Goal: Contribute content: Contribute content

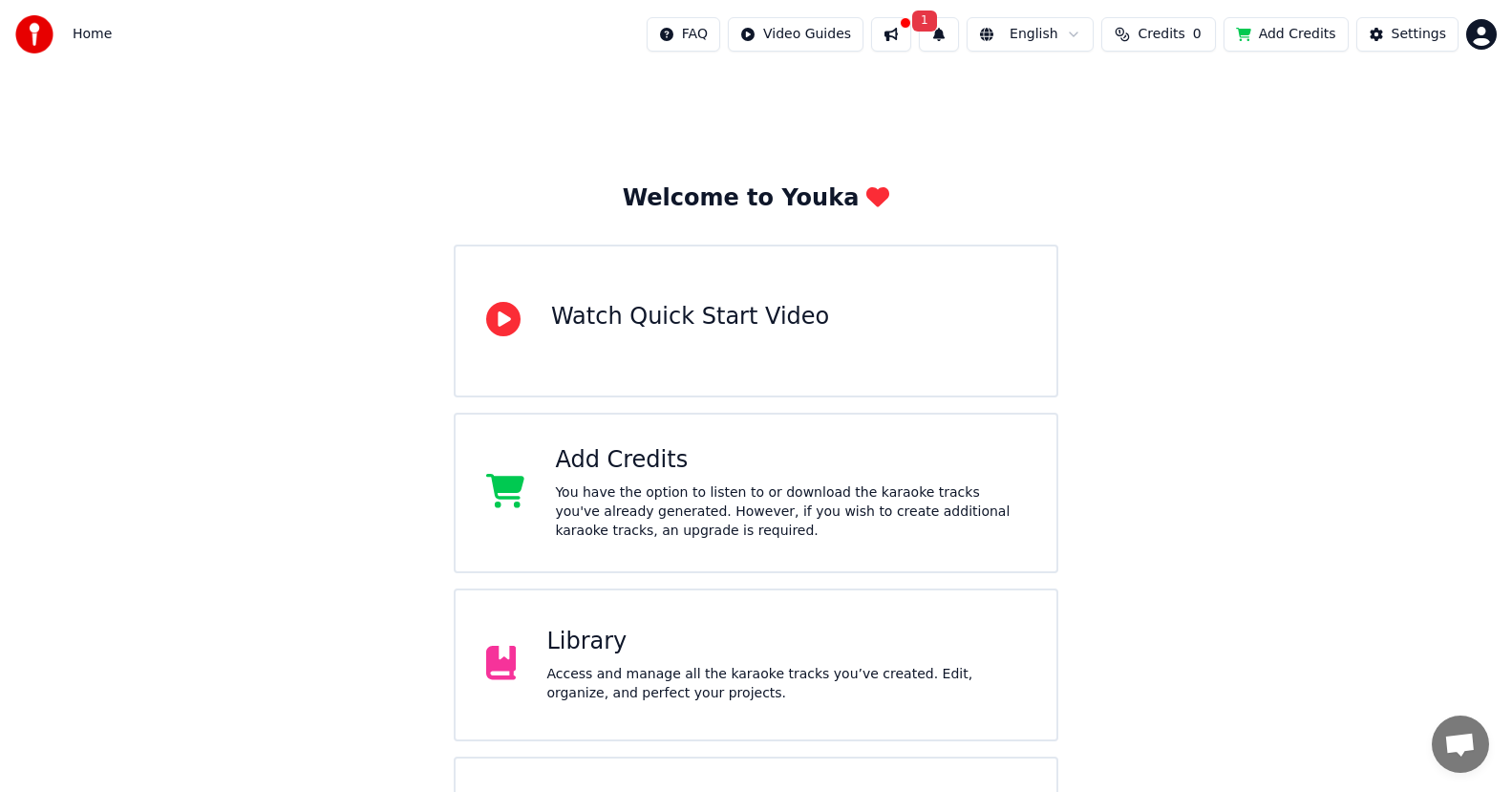
scroll to position [118, 0]
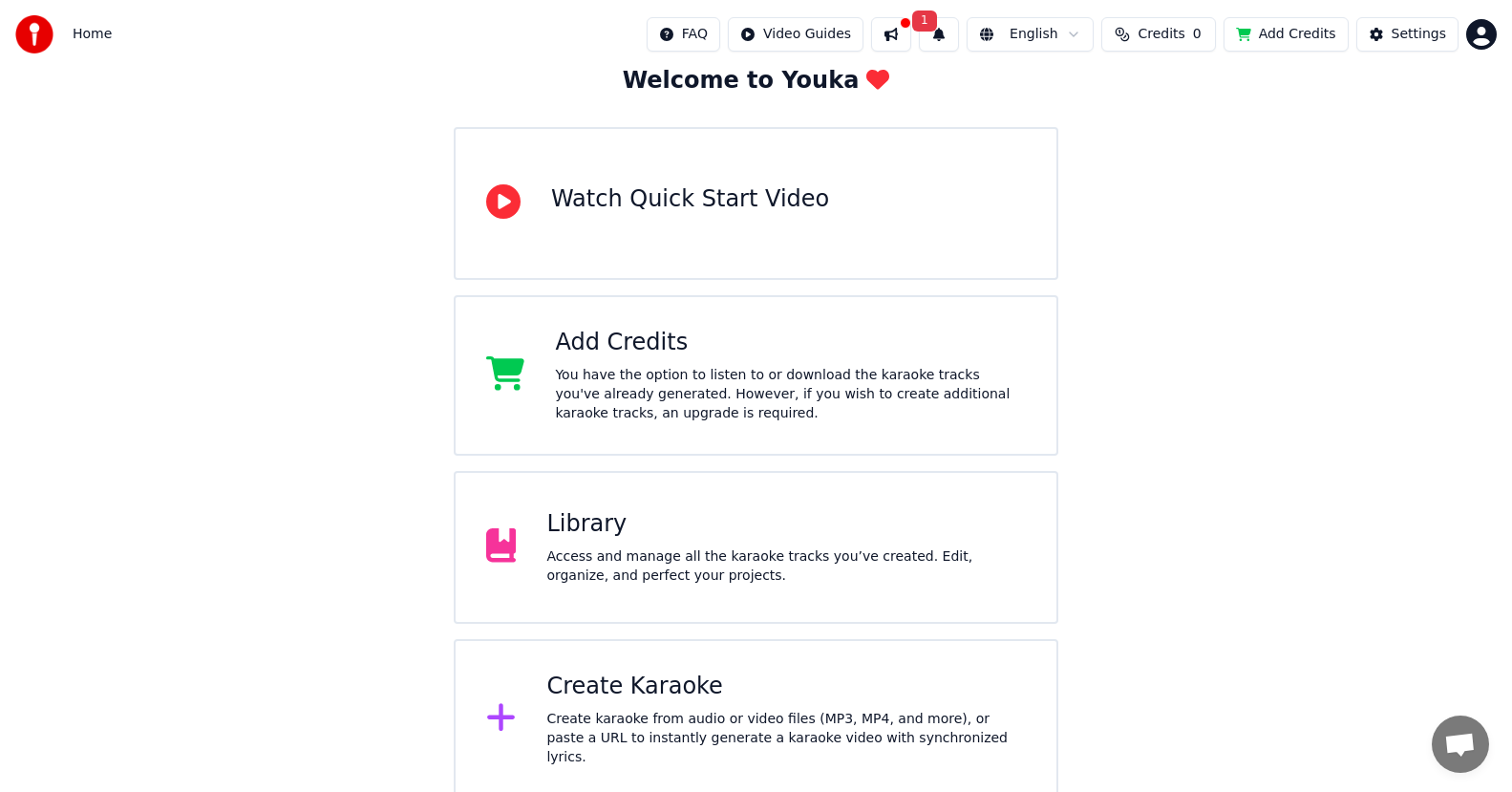
click at [705, 702] on div "Create Karaoke" at bounding box center [786, 686] width 479 height 31
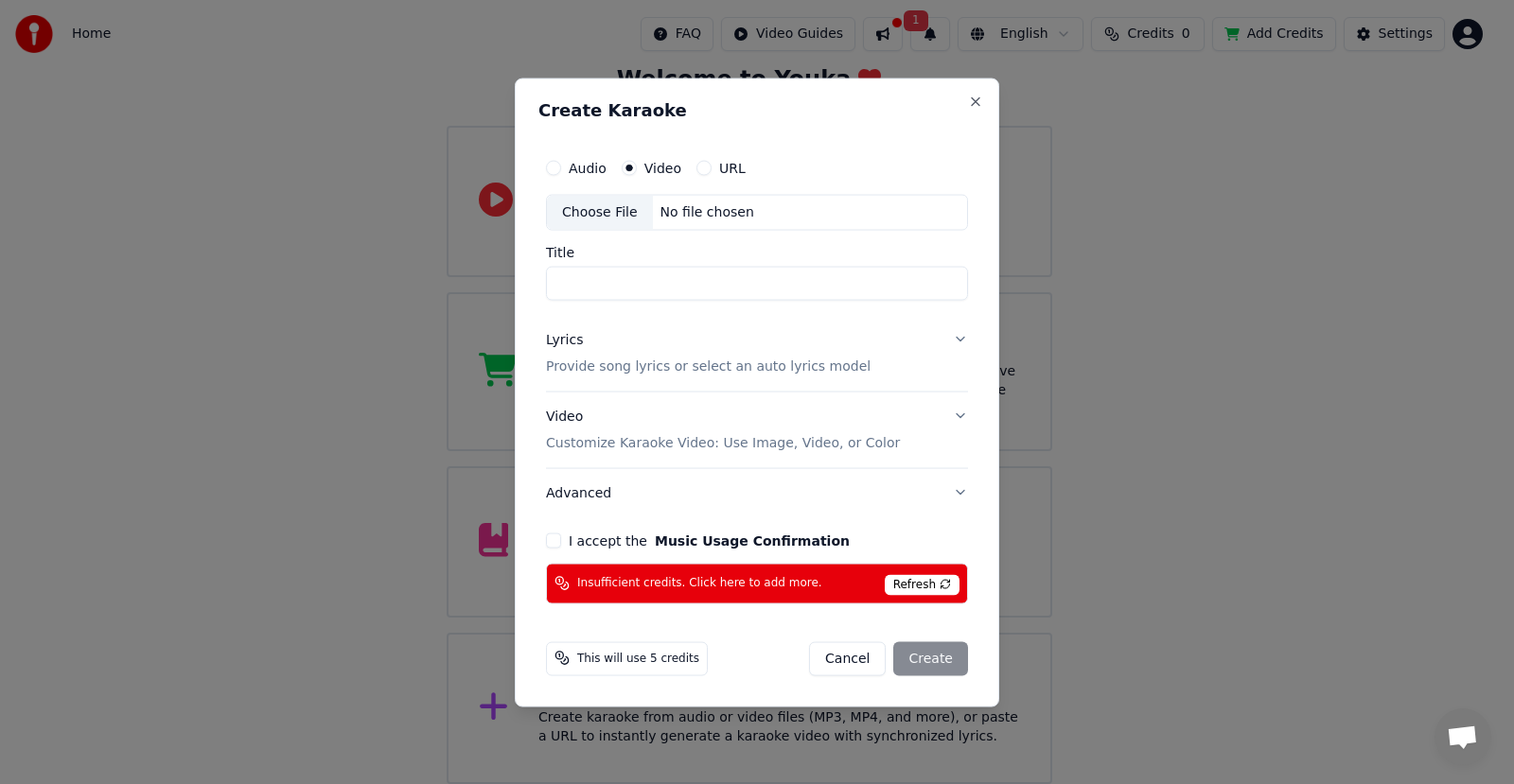
click at [590, 214] on div "Choose File" at bounding box center [599, 212] width 106 height 34
type input "**********"
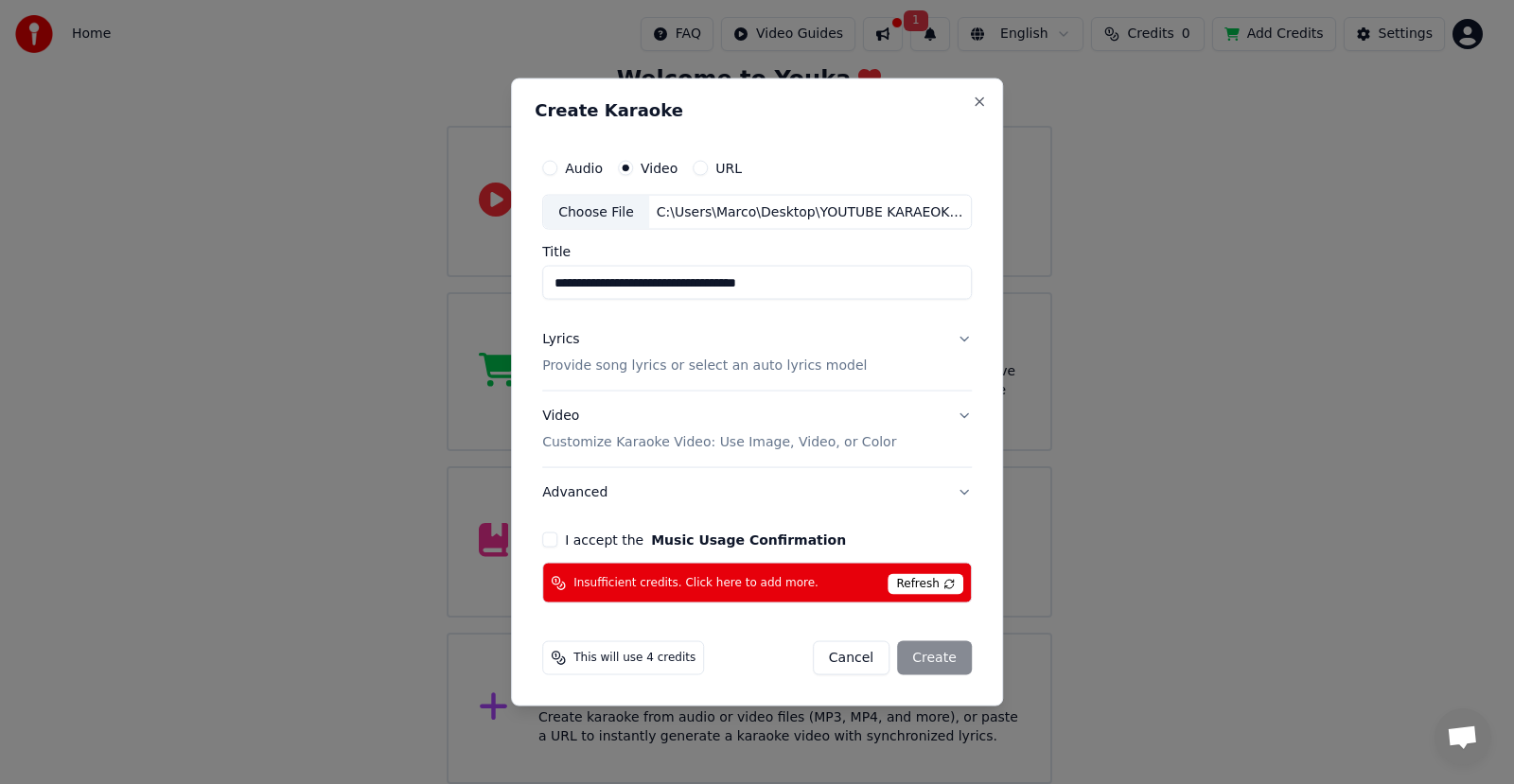
click at [555, 547] on button "I accept the Music Usage Confirmation" at bounding box center [549, 540] width 15 height 15
click at [916, 581] on span "Refresh" at bounding box center [925, 584] width 75 height 21
click at [947, 581] on span "Refresh" at bounding box center [925, 584] width 75 height 21
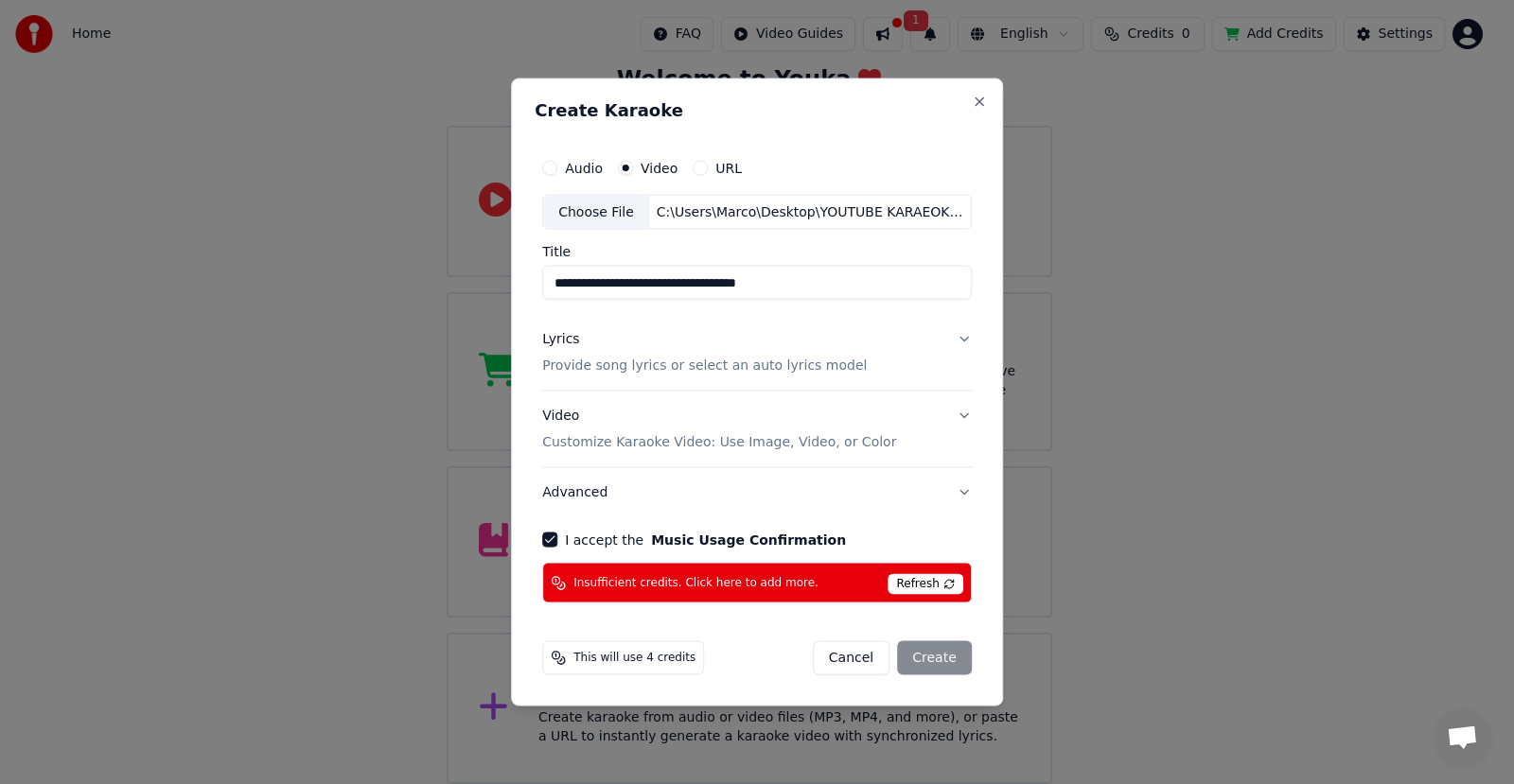
click at [936, 665] on div "Cancel Create" at bounding box center [892, 658] width 159 height 34
click at [974, 97] on button "Close" at bounding box center [978, 101] width 15 height 15
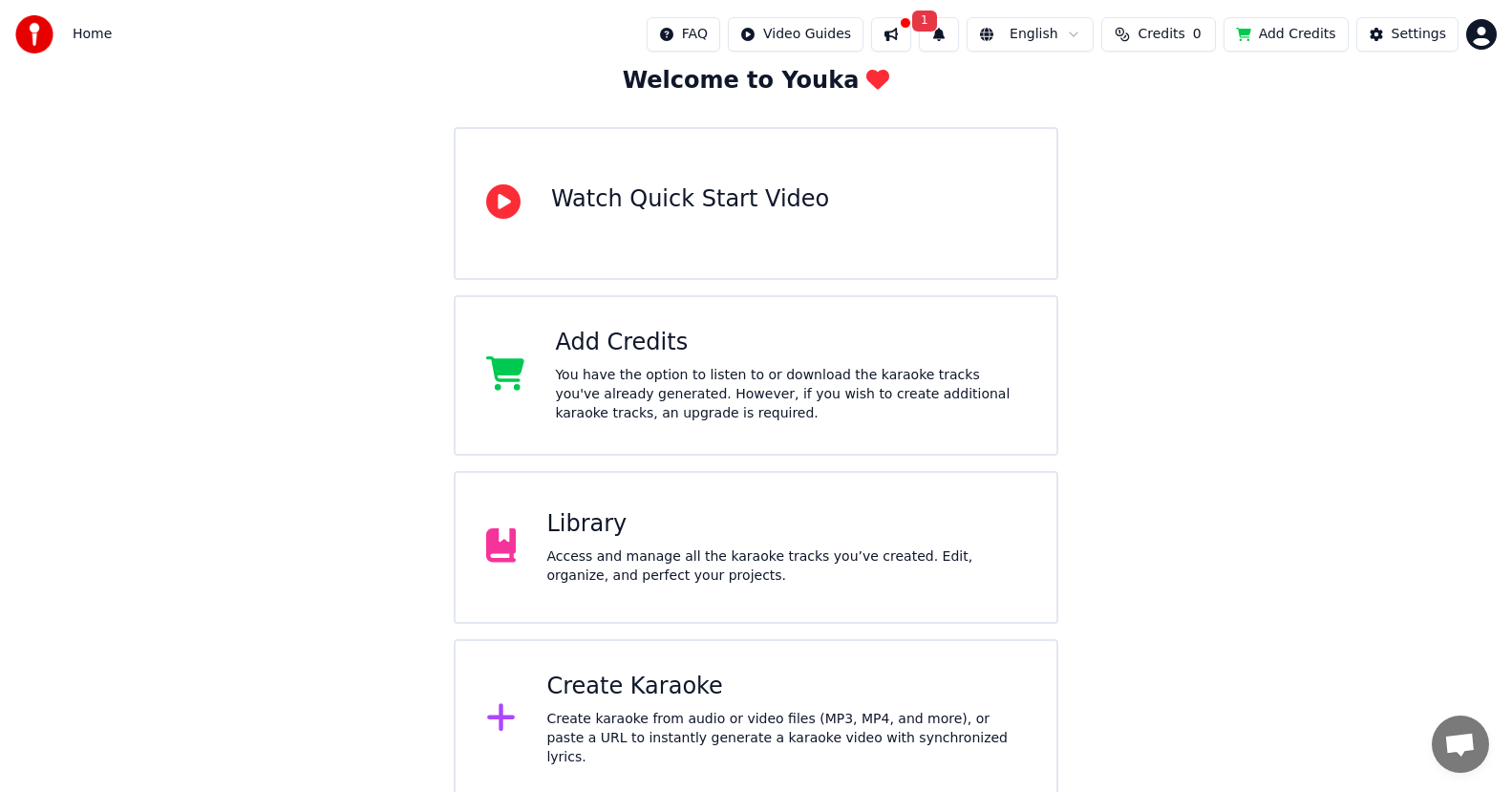
click at [574, 389] on div "You have the option to listen to or download the karaoke tracks you've already …" at bounding box center [791, 394] width 471 height 57
